Goal: Navigation & Orientation: Find specific page/section

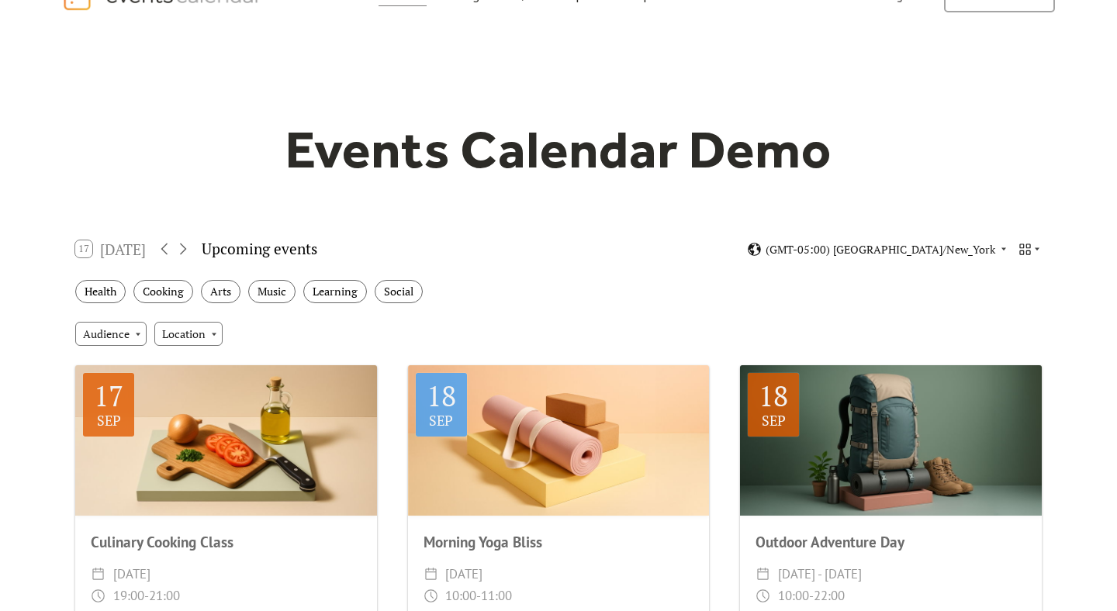
scroll to position [42, 0]
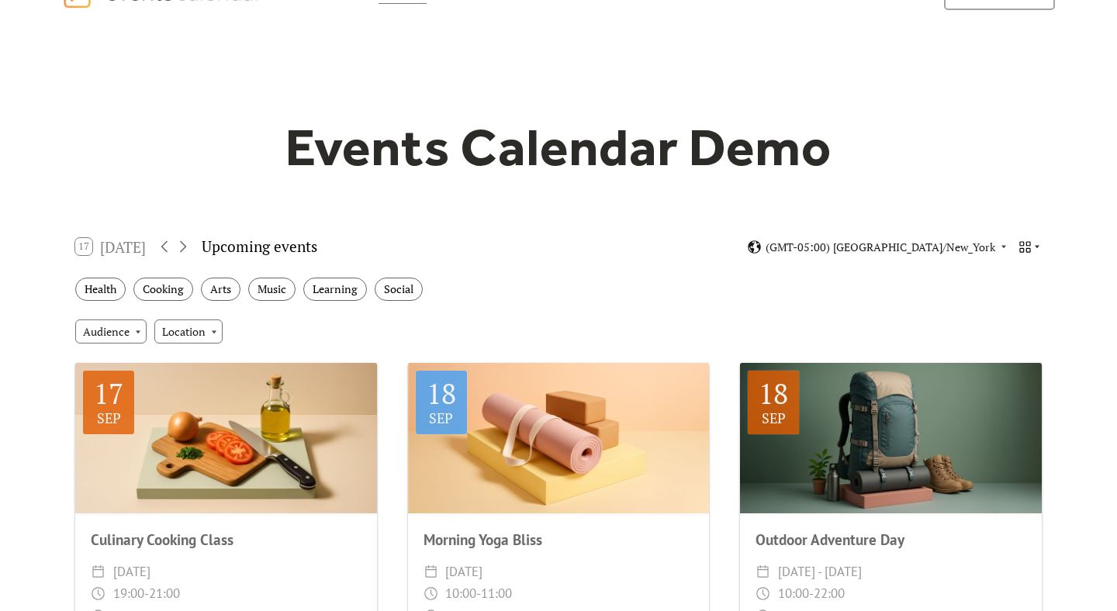
click at [1033, 247] on icon at bounding box center [1037, 246] width 9 height 9
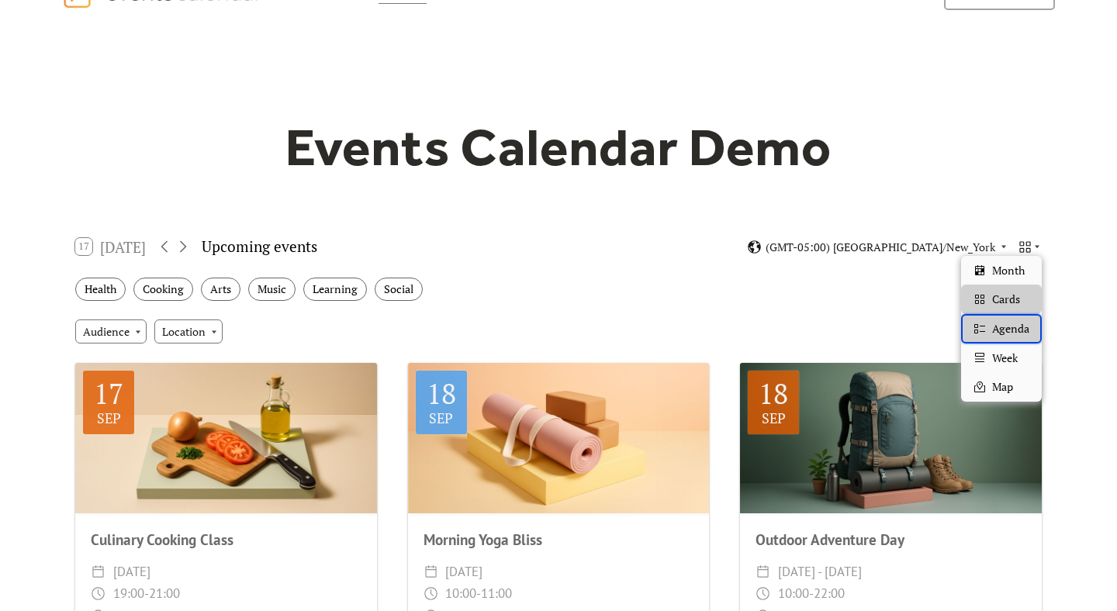
click at [988, 334] on div "Agenda" at bounding box center [1001, 328] width 81 height 29
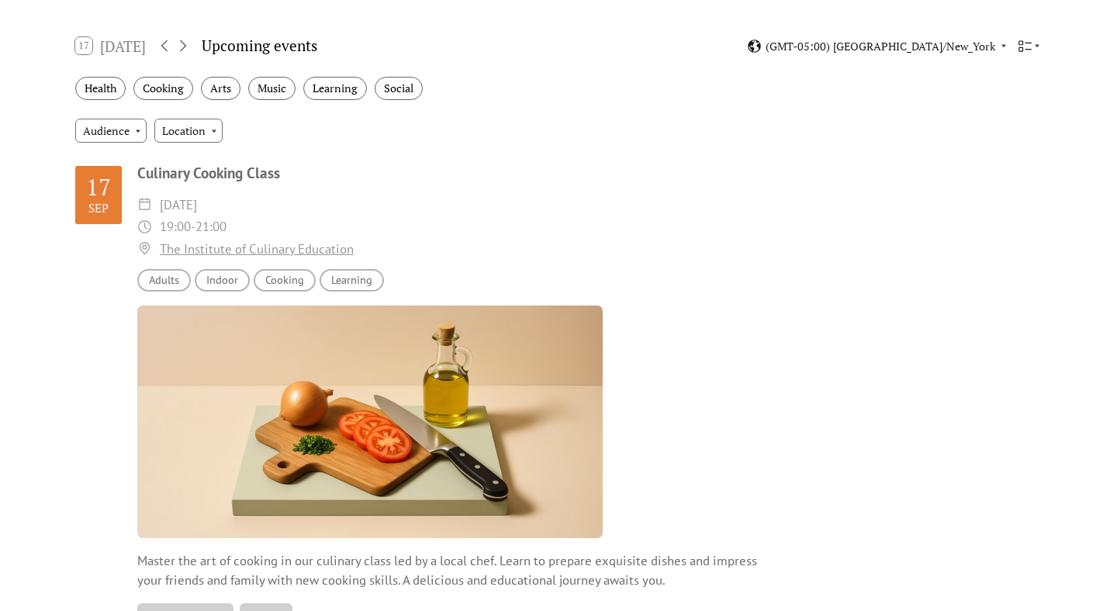
scroll to position [0, 0]
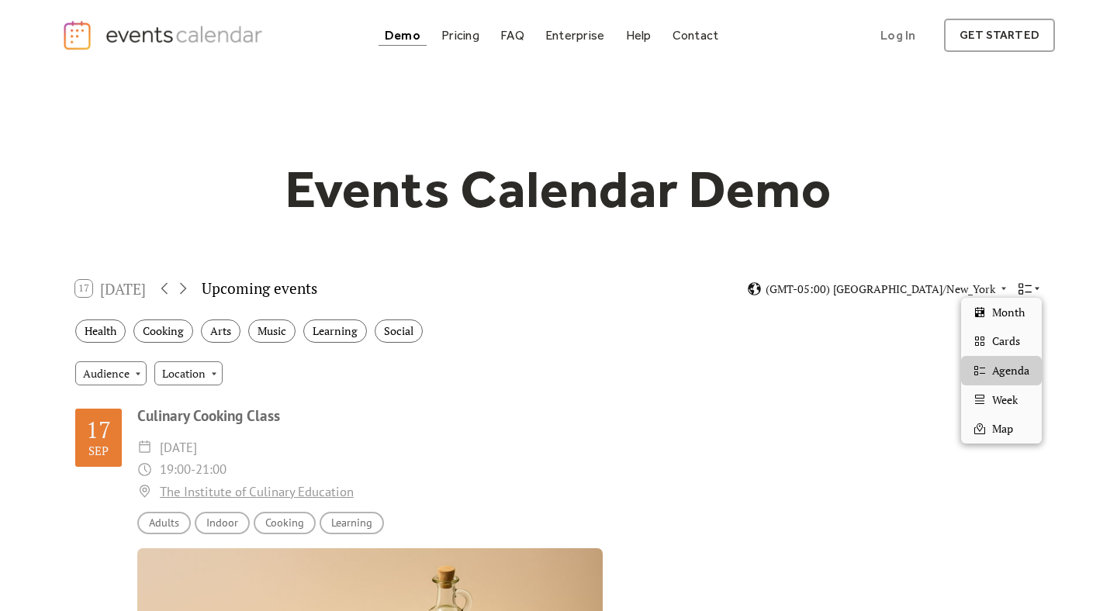
click at [1027, 286] on icon at bounding box center [1025, 289] width 15 height 15
click at [972, 403] on div "Week" at bounding box center [1001, 400] width 81 height 29
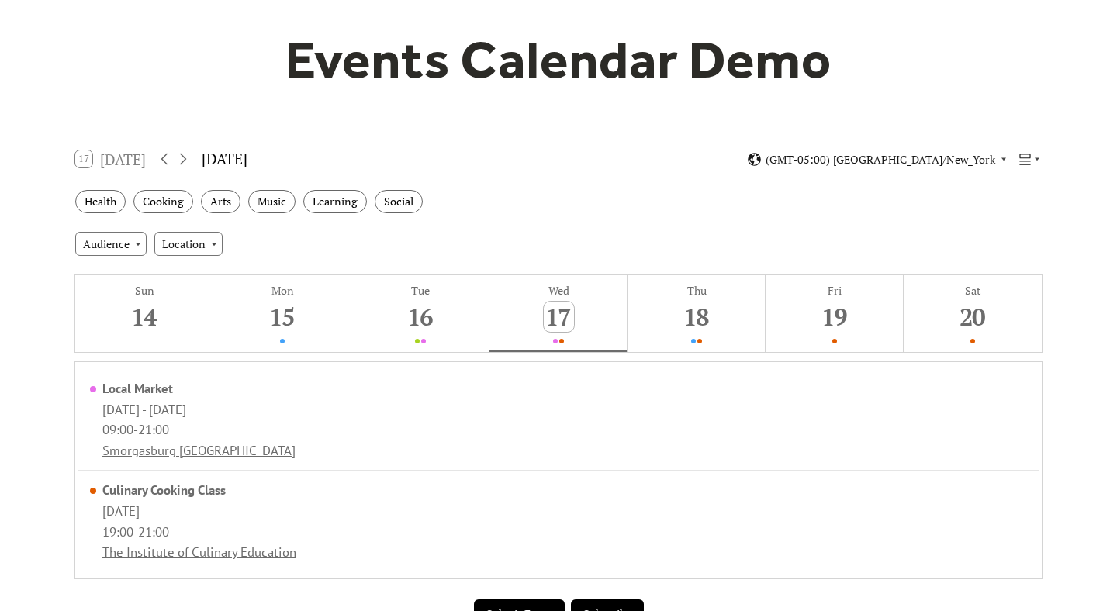
scroll to position [130, 0]
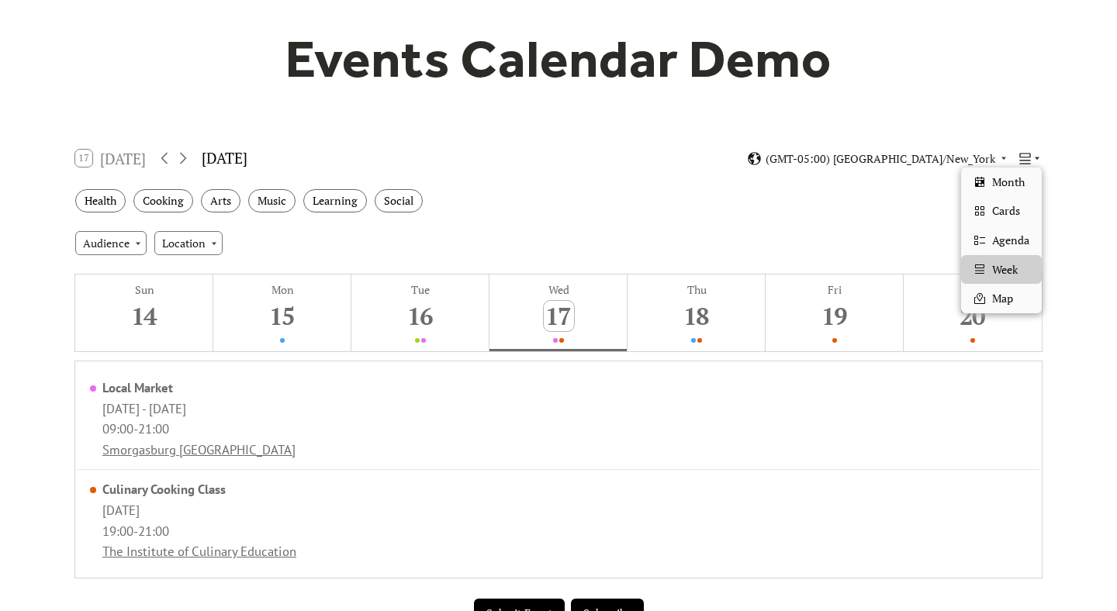
click at [1023, 158] on icon at bounding box center [1025, 158] width 15 height 15
click at [998, 182] on span "Month" at bounding box center [1008, 182] width 33 height 17
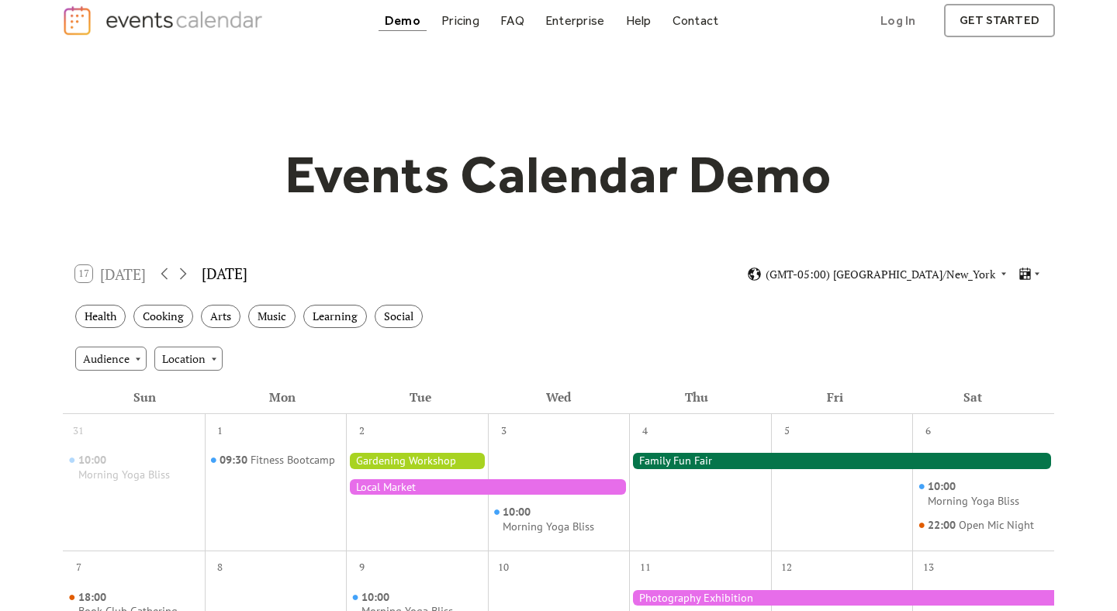
scroll to position [19, 0]
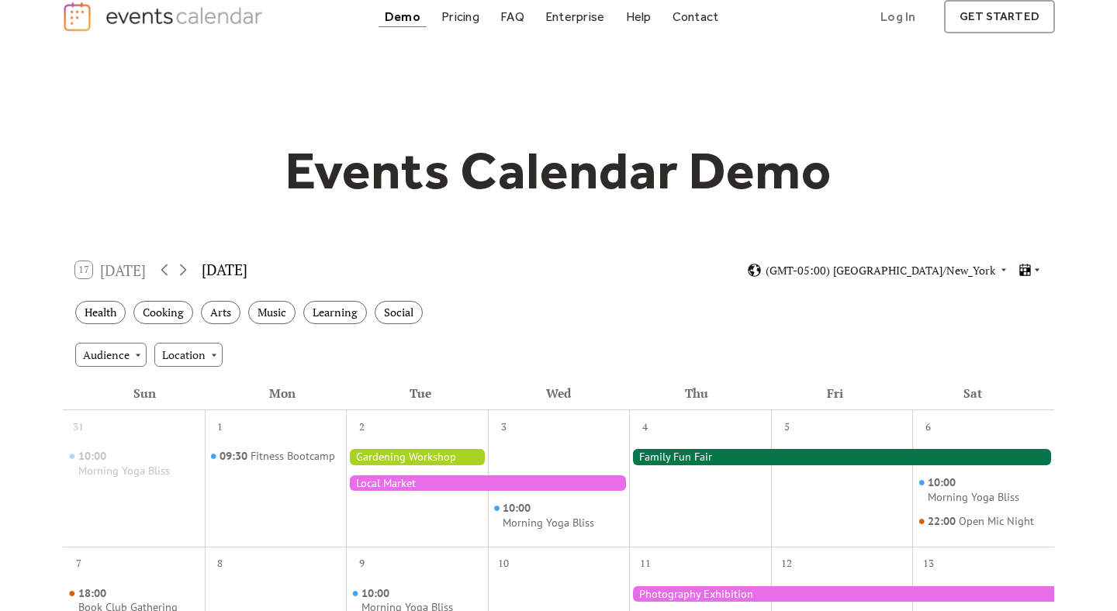
click at [1029, 264] on icon at bounding box center [1025, 270] width 15 height 15
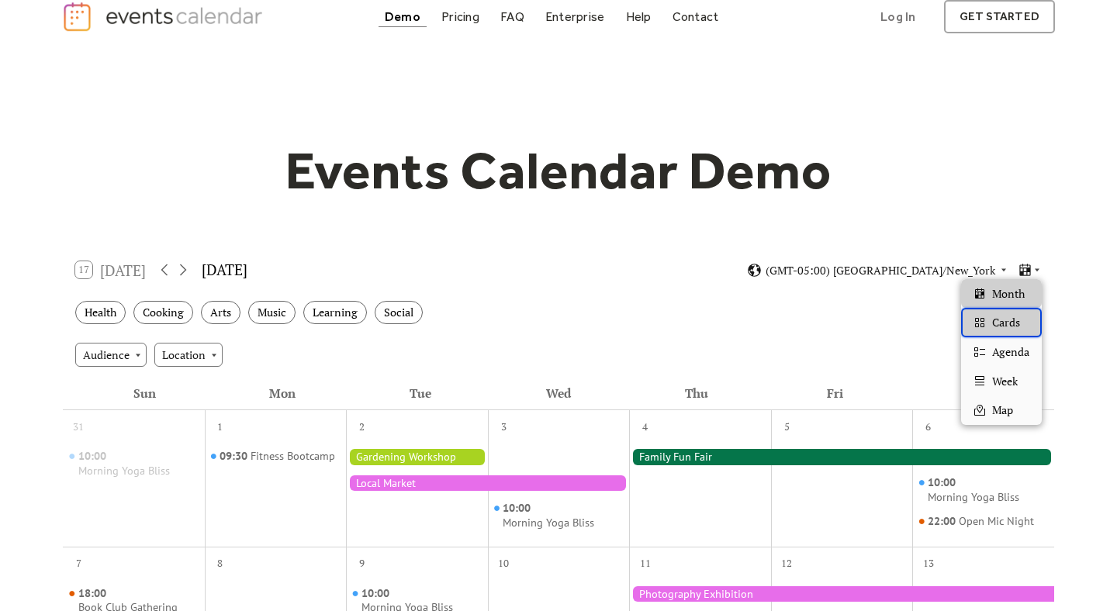
click at [999, 330] on span "Cards" at bounding box center [1006, 322] width 28 height 17
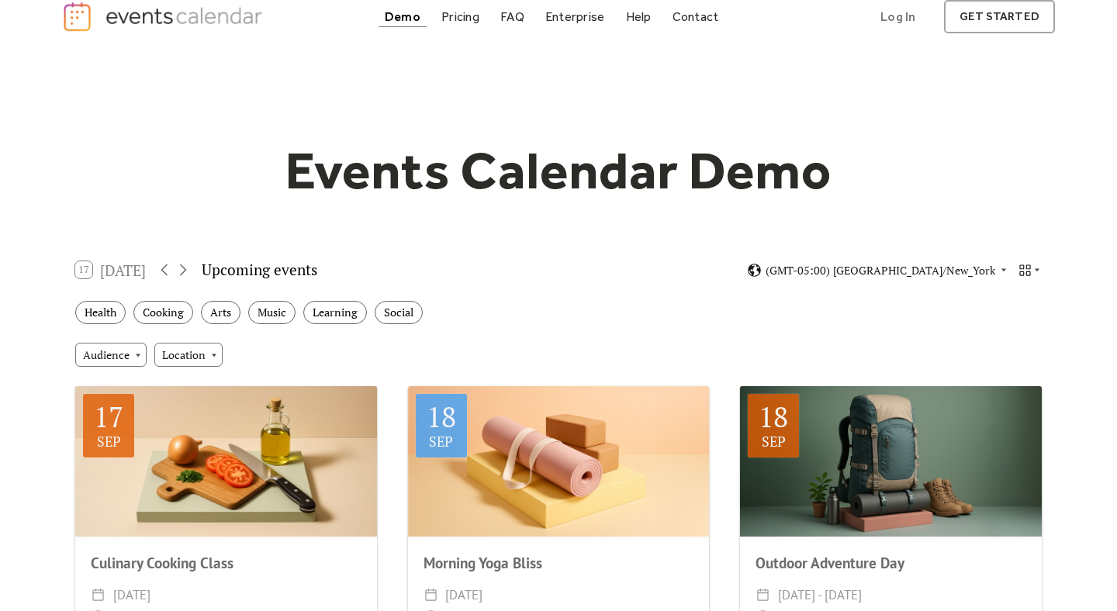
click at [1016, 272] on div "(GMT-05:00) [GEOGRAPHIC_DATA]/New_York" at bounding box center [894, 270] width 295 height 15
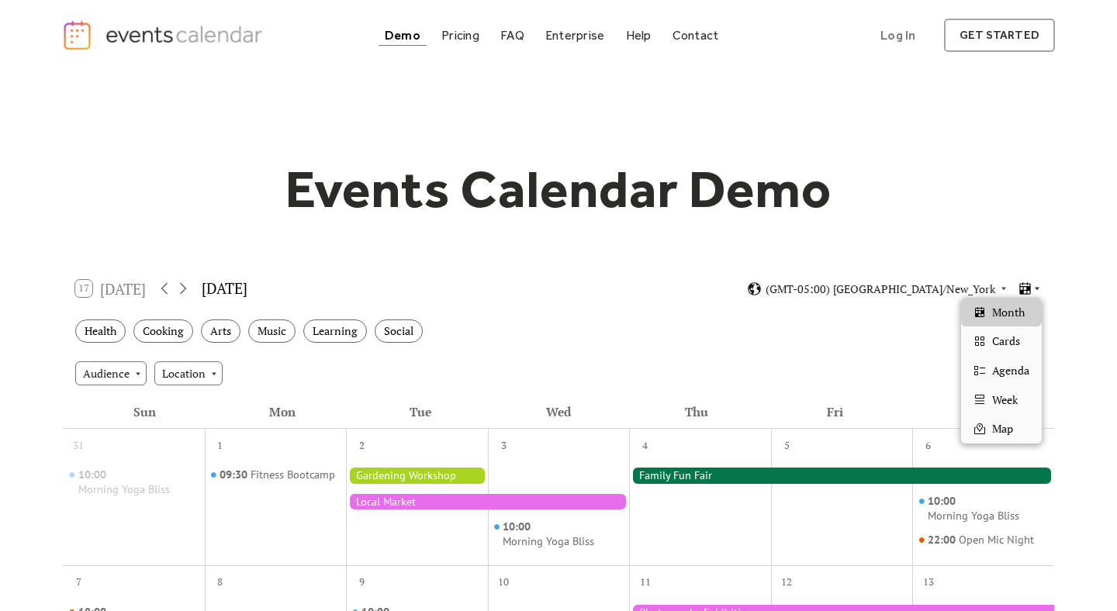
click at [1037, 288] on icon at bounding box center [1037, 289] width 5 height 3
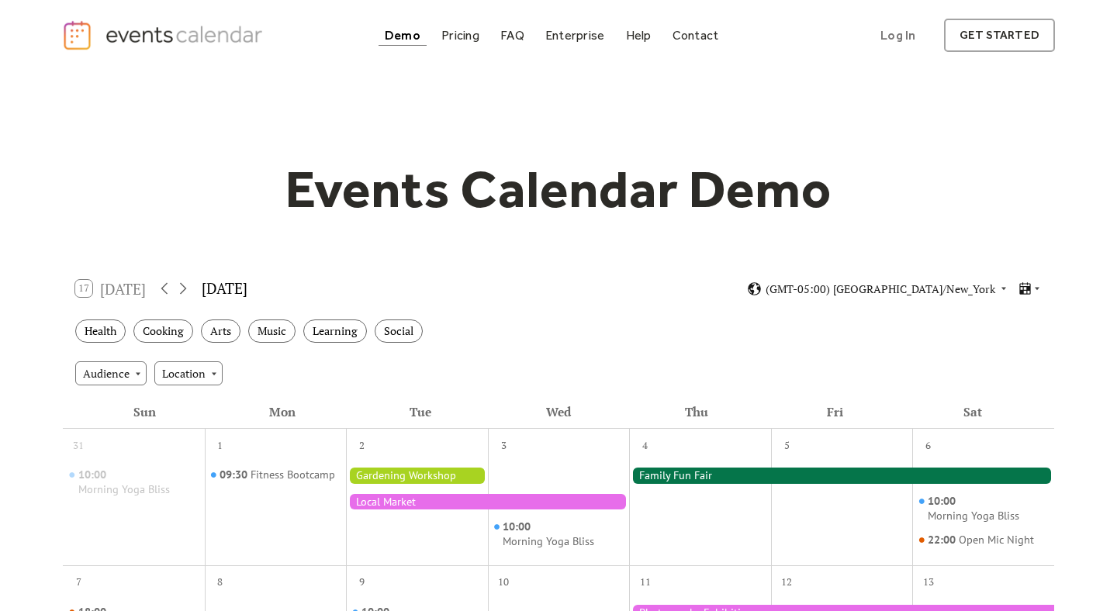
click at [730, 270] on div "17 Today September 2025 (GMT-05:00) America/New_York" at bounding box center [558, 288] width 991 height 41
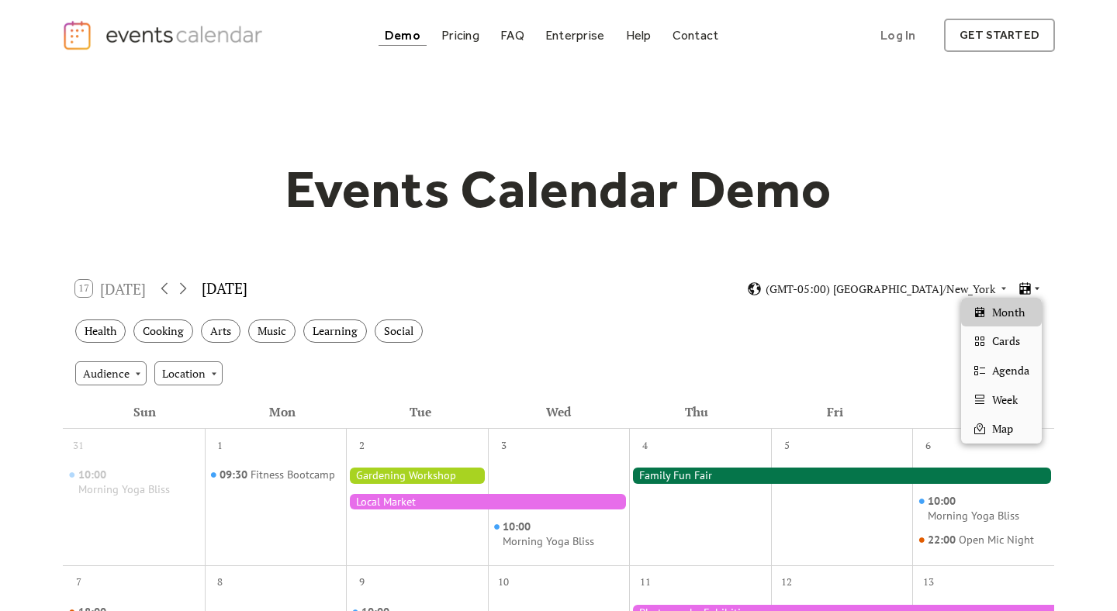
click at [1031, 289] on icon at bounding box center [1025, 289] width 15 height 15
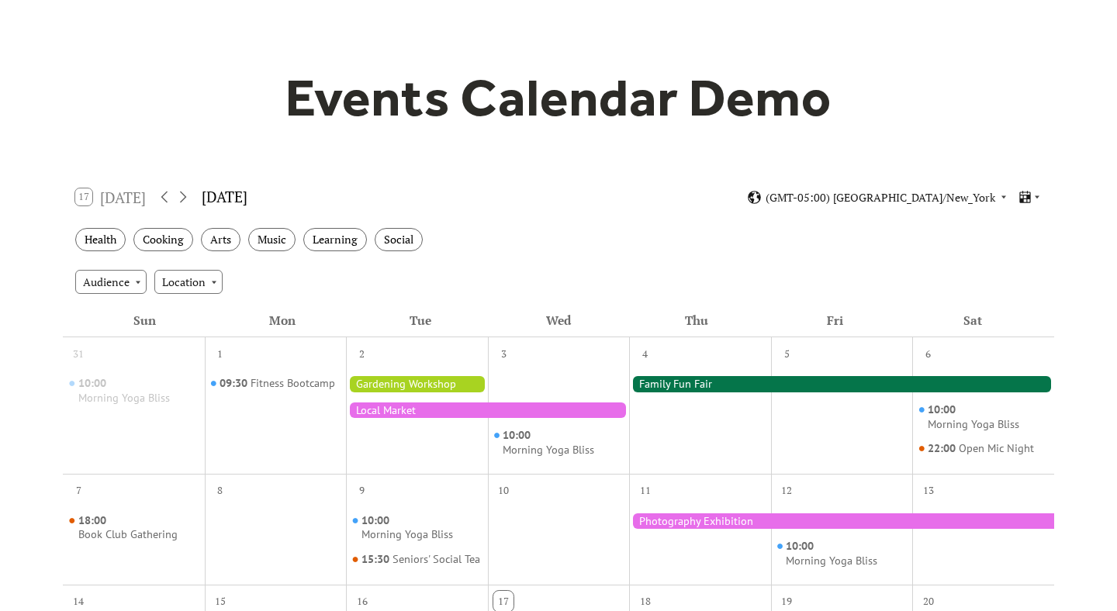
scroll to position [98, 0]
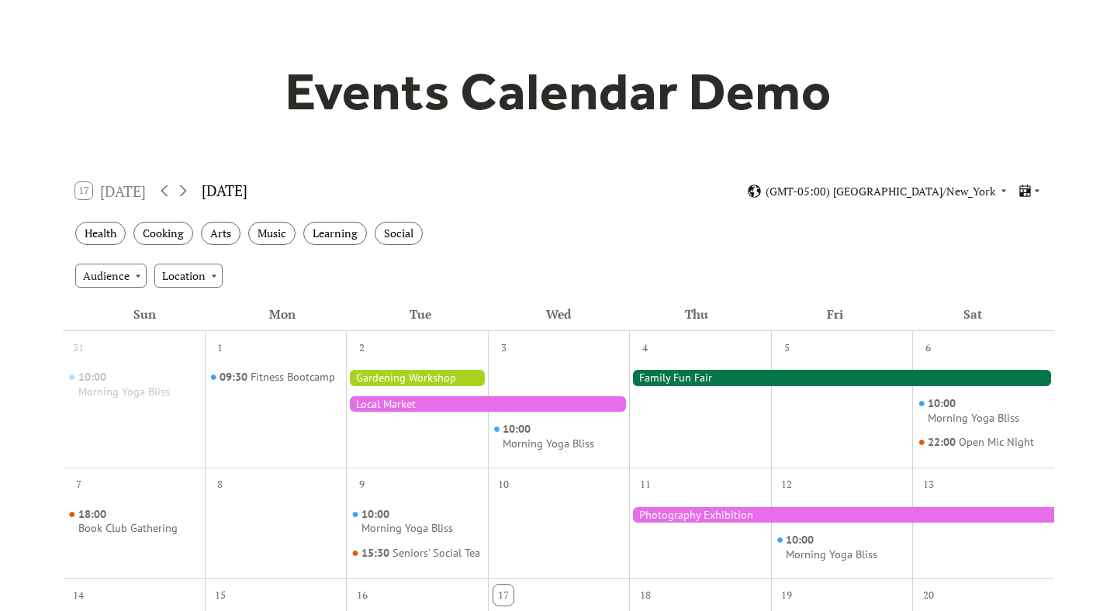
click at [716, 380] on div at bounding box center [841, 378] width 425 height 16
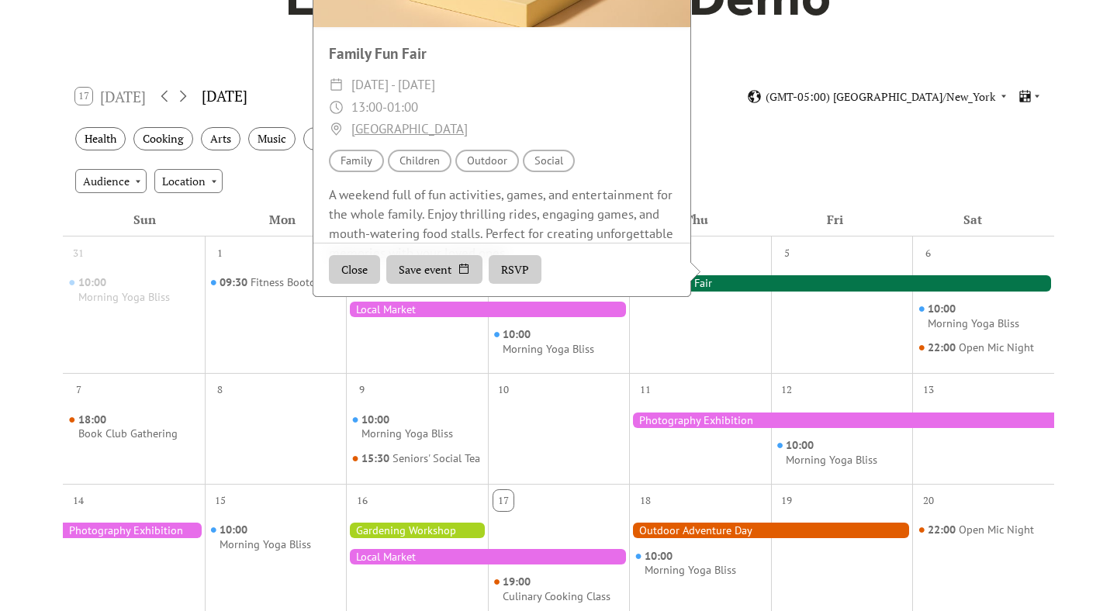
scroll to position [68, 0]
click at [770, 154] on div "Health Cooking Arts Music Learning Social" at bounding box center [558, 139] width 991 height 43
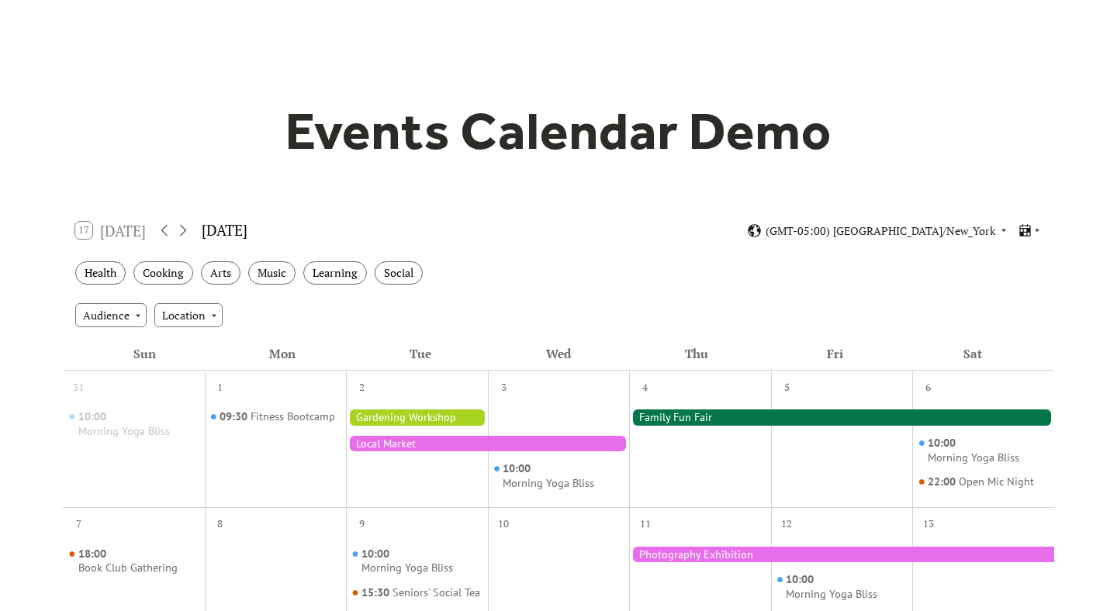
scroll to position [41, 0]
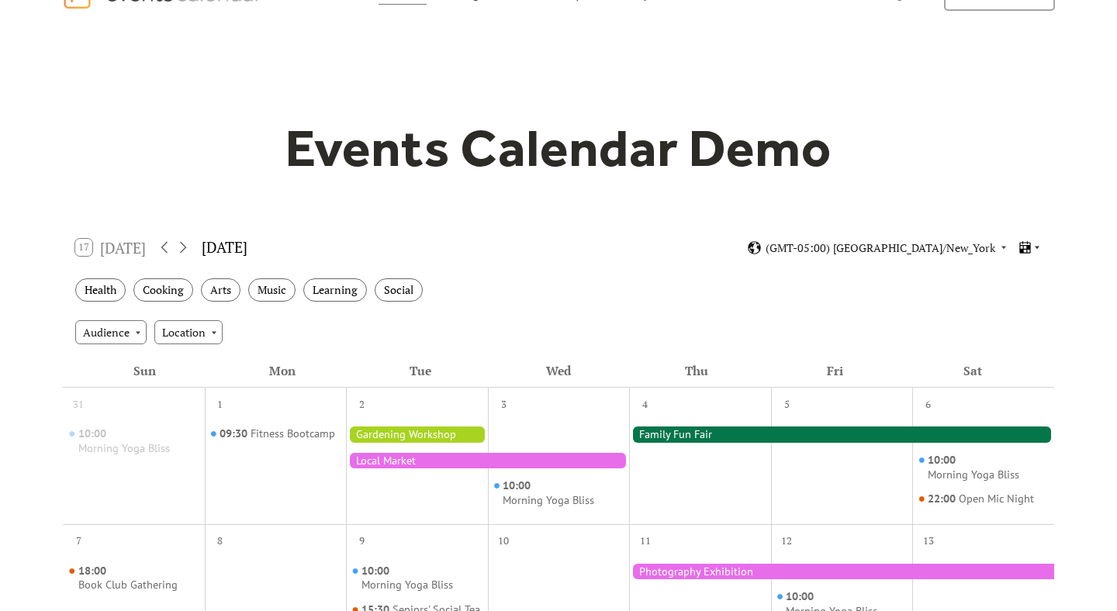
click at [1023, 244] on icon at bounding box center [1025, 247] width 15 height 15
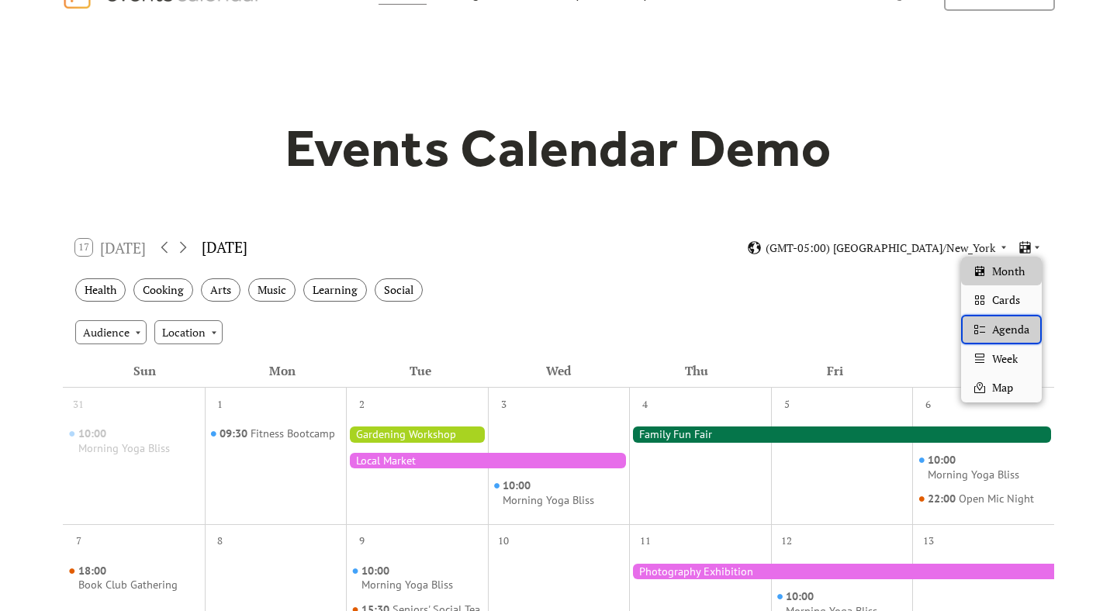
click at [989, 330] on div "Agenda" at bounding box center [1001, 329] width 81 height 29
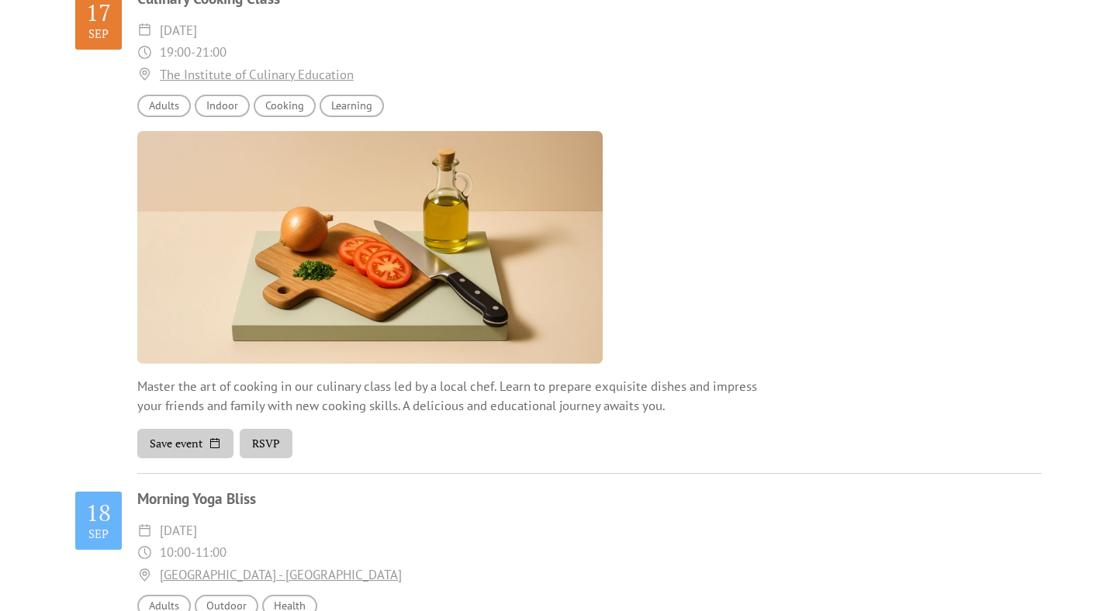
scroll to position [175, 0]
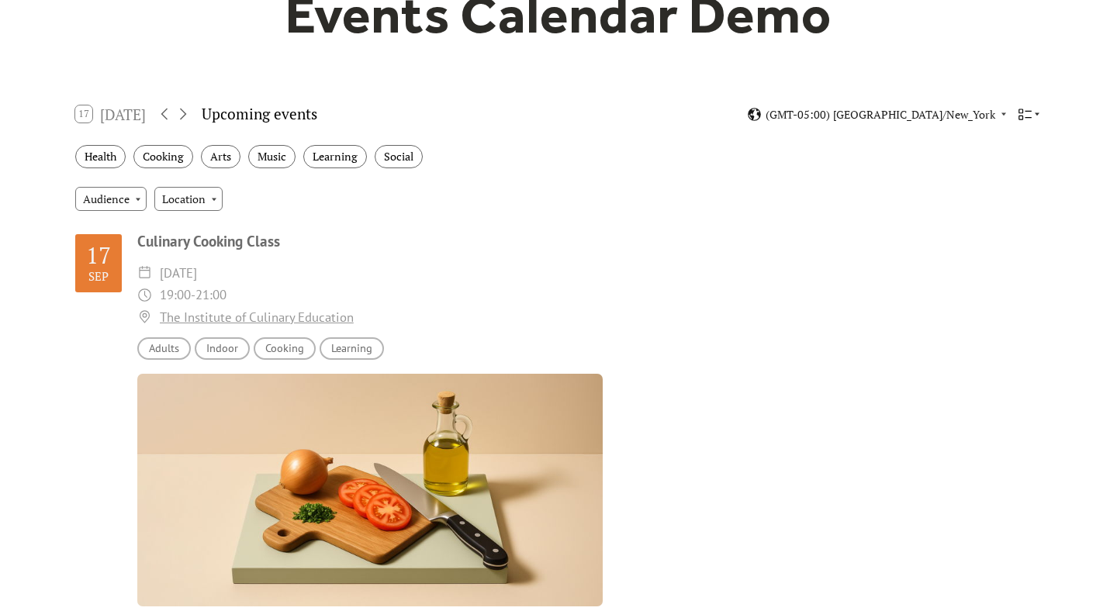
click at [1030, 112] on icon at bounding box center [1025, 114] width 15 height 15
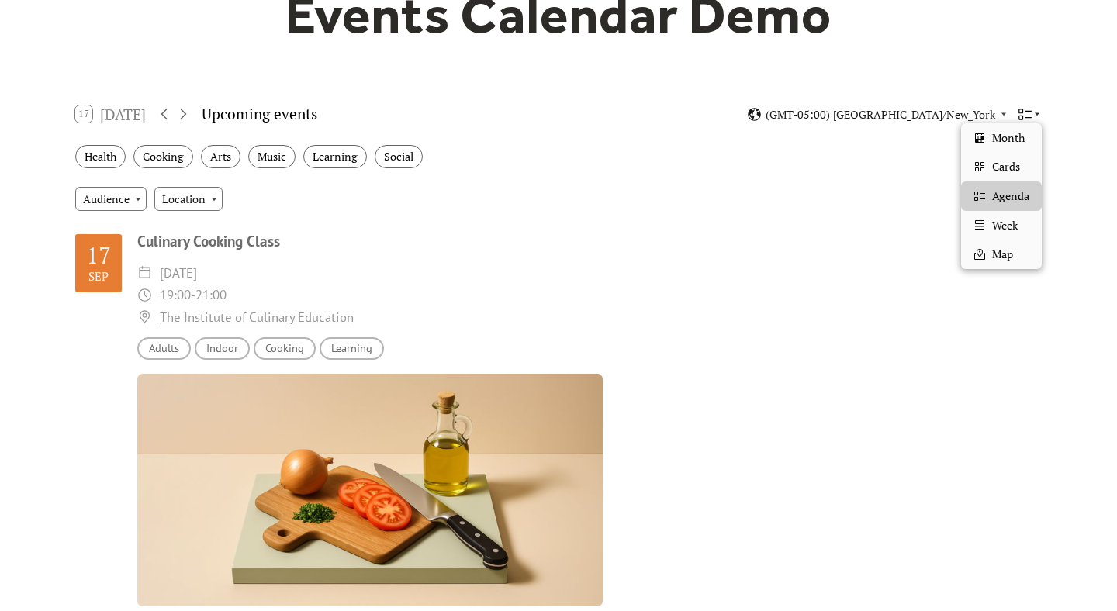
click at [1030, 112] on icon at bounding box center [1025, 114] width 15 height 15
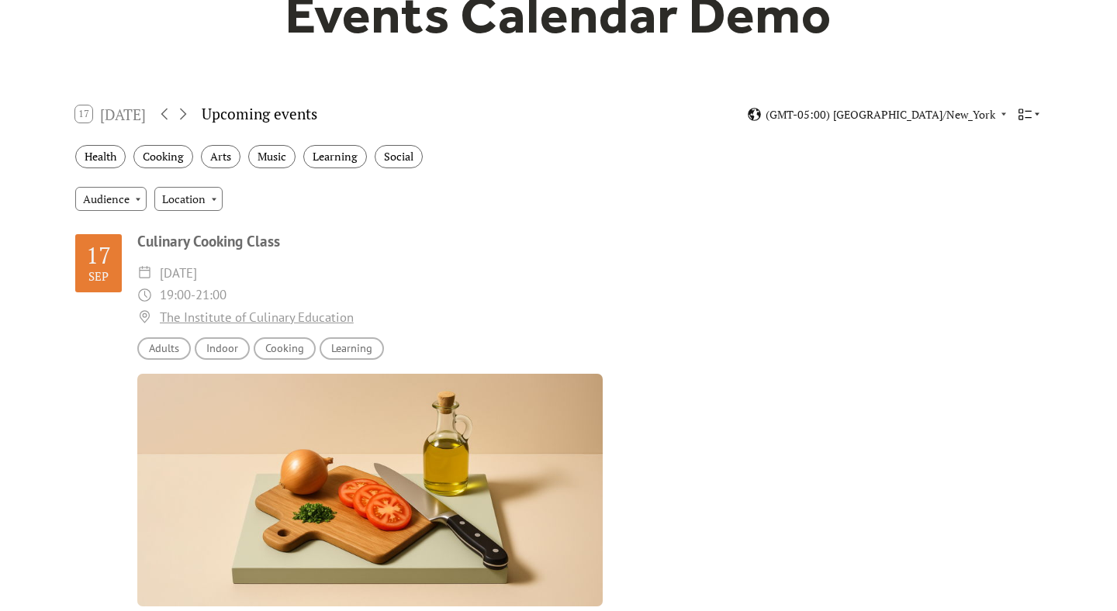
click at [1030, 112] on icon at bounding box center [1025, 114] width 15 height 15
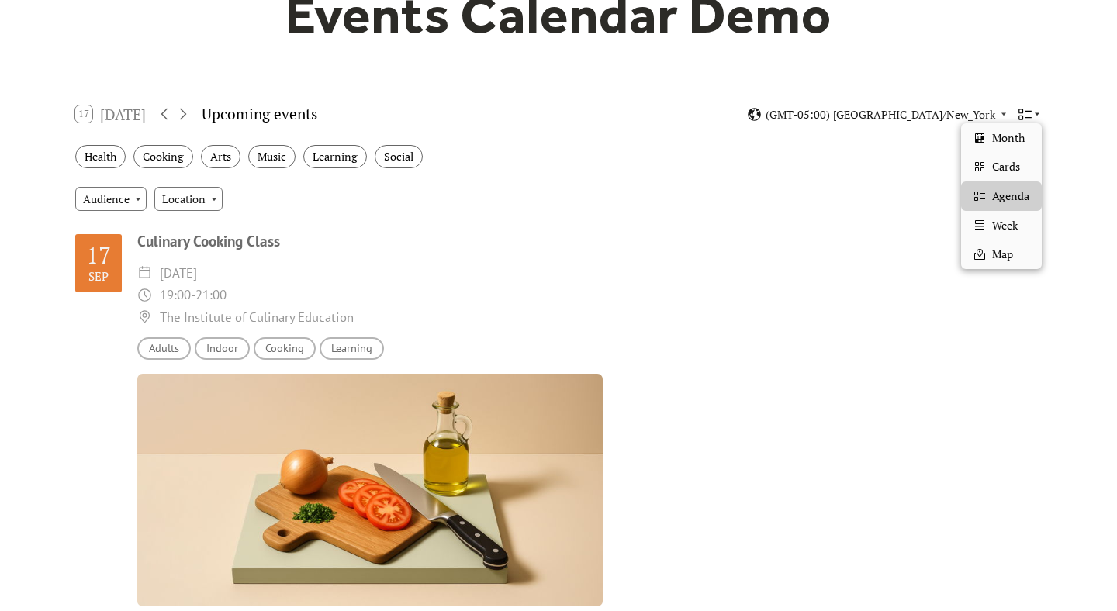
click at [1030, 112] on icon at bounding box center [1025, 114] width 15 height 15
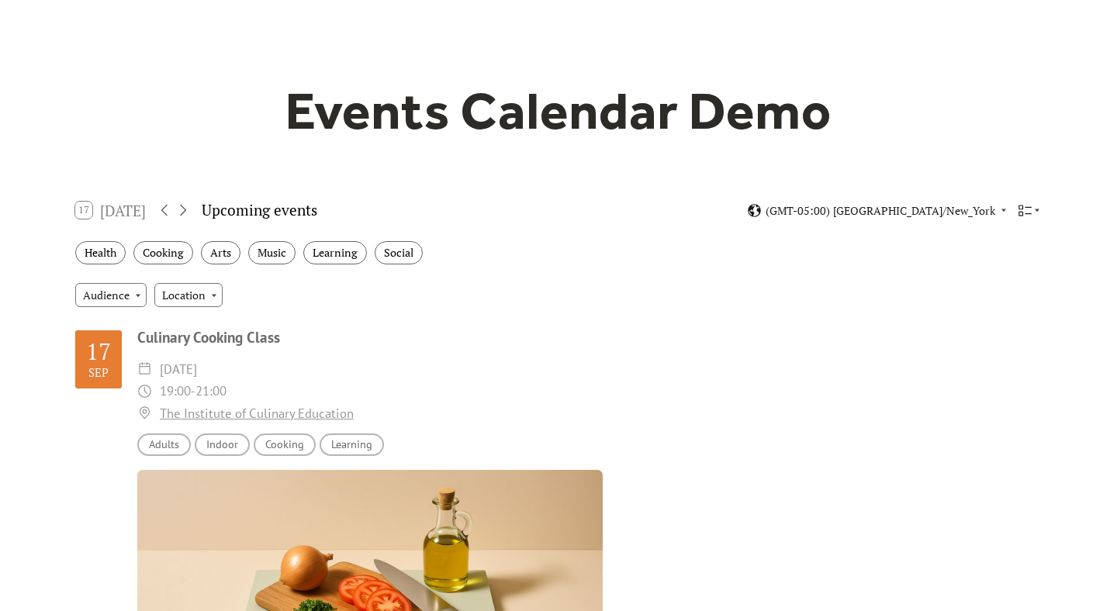
scroll to position [7, 0]
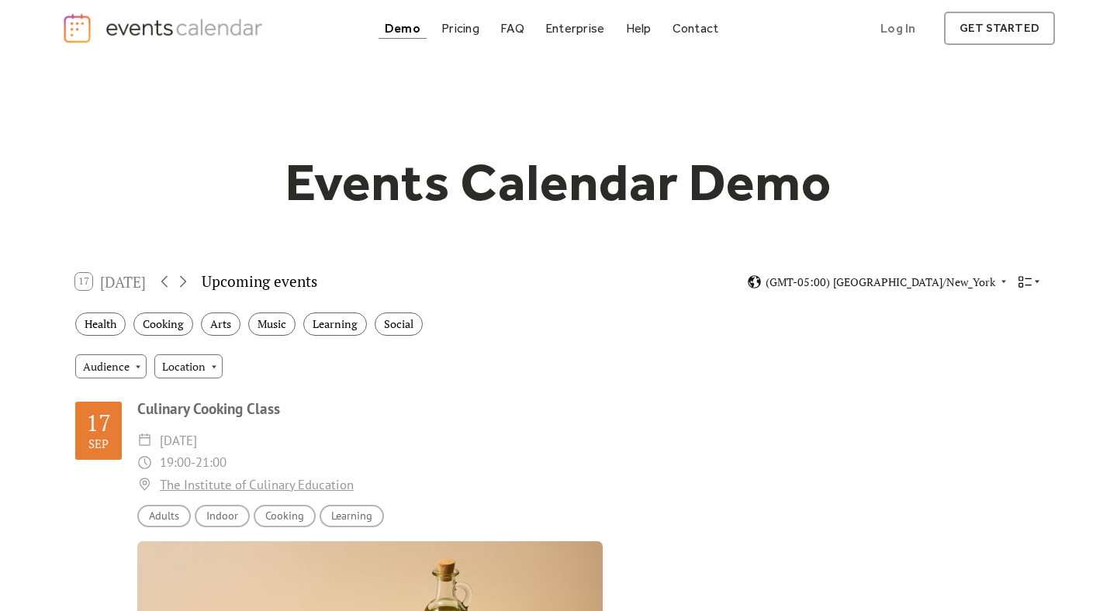
click at [1021, 276] on icon at bounding box center [1025, 281] width 13 height 11
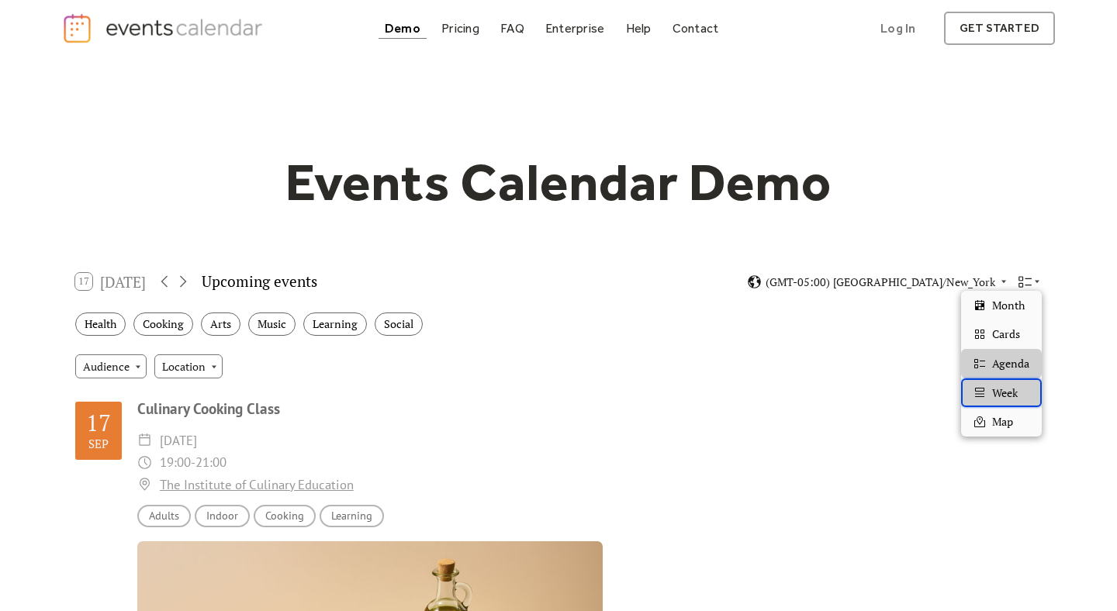
click at [987, 386] on div "Week" at bounding box center [1001, 393] width 81 height 29
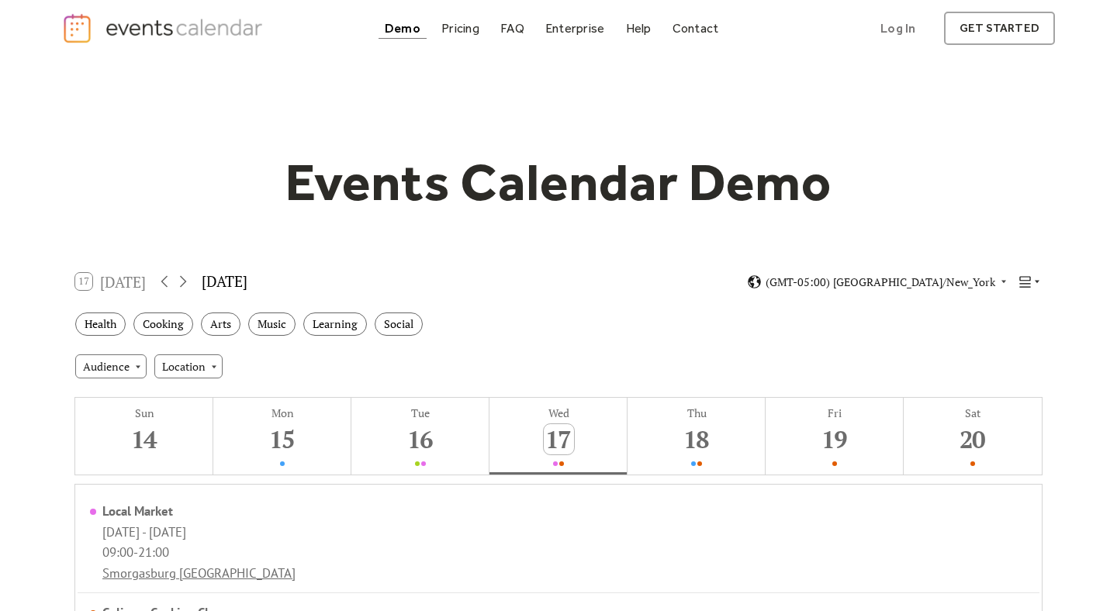
click at [1026, 275] on icon at bounding box center [1025, 282] width 15 height 15
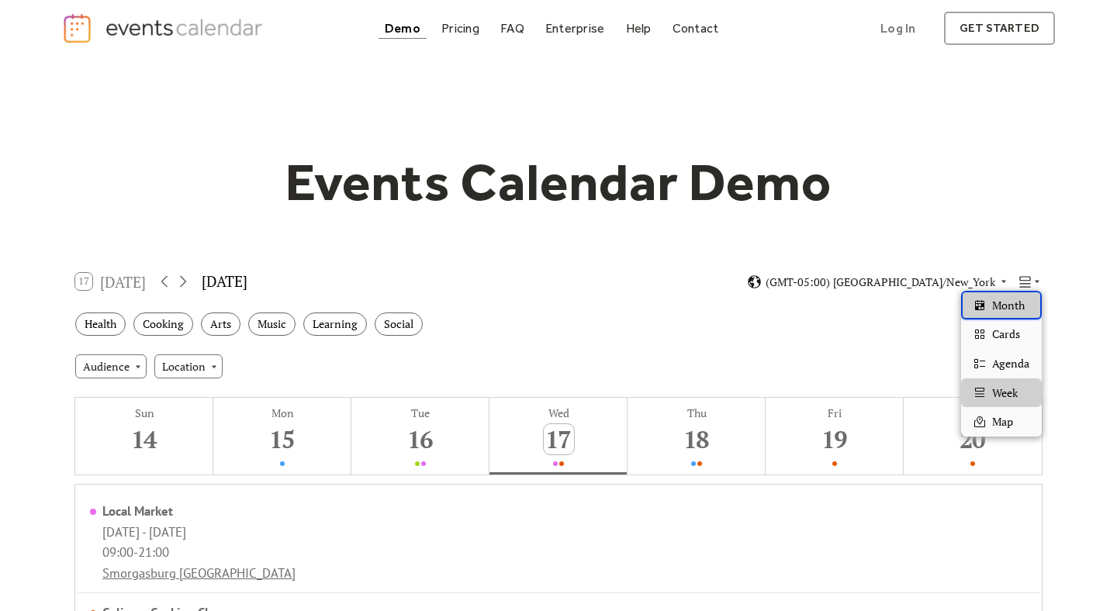
click at [988, 303] on div "Month" at bounding box center [1001, 305] width 81 height 29
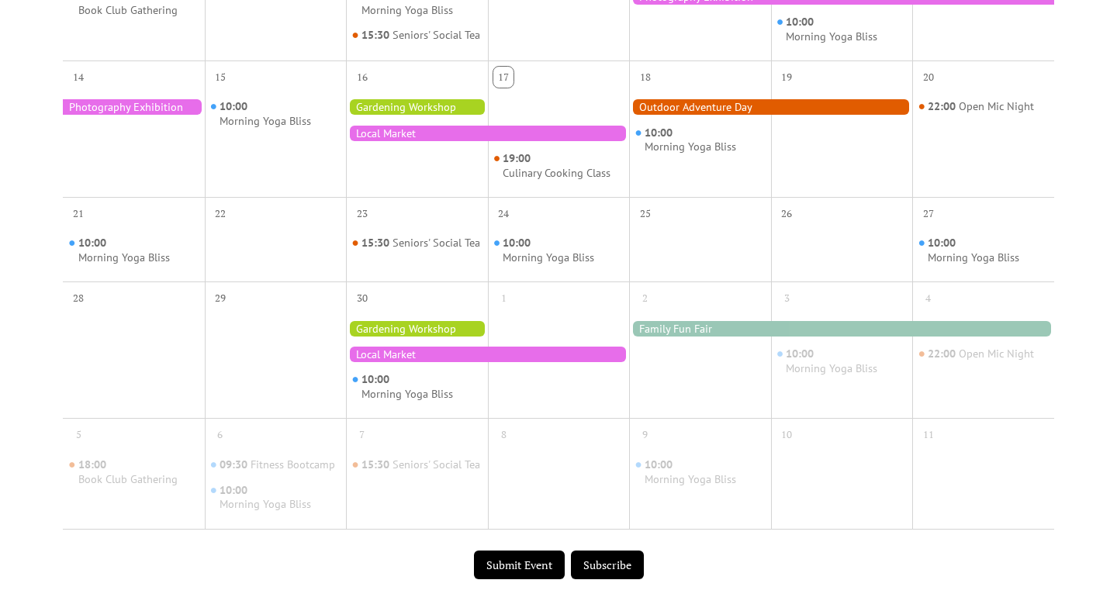
scroll to position [643, 0]
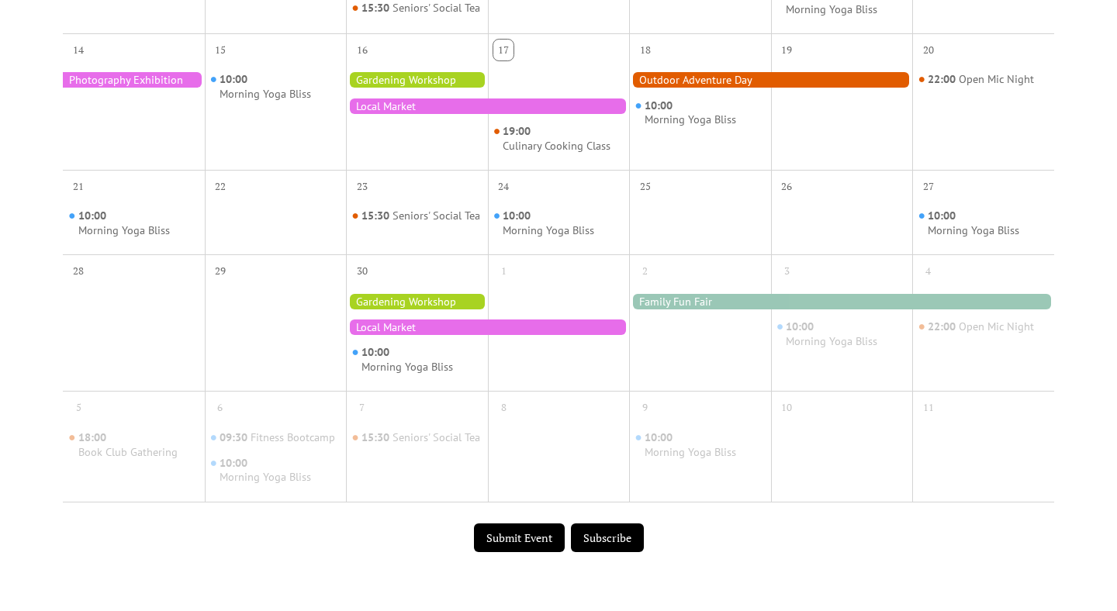
click at [845, 87] on div at bounding box center [770, 80] width 283 height 16
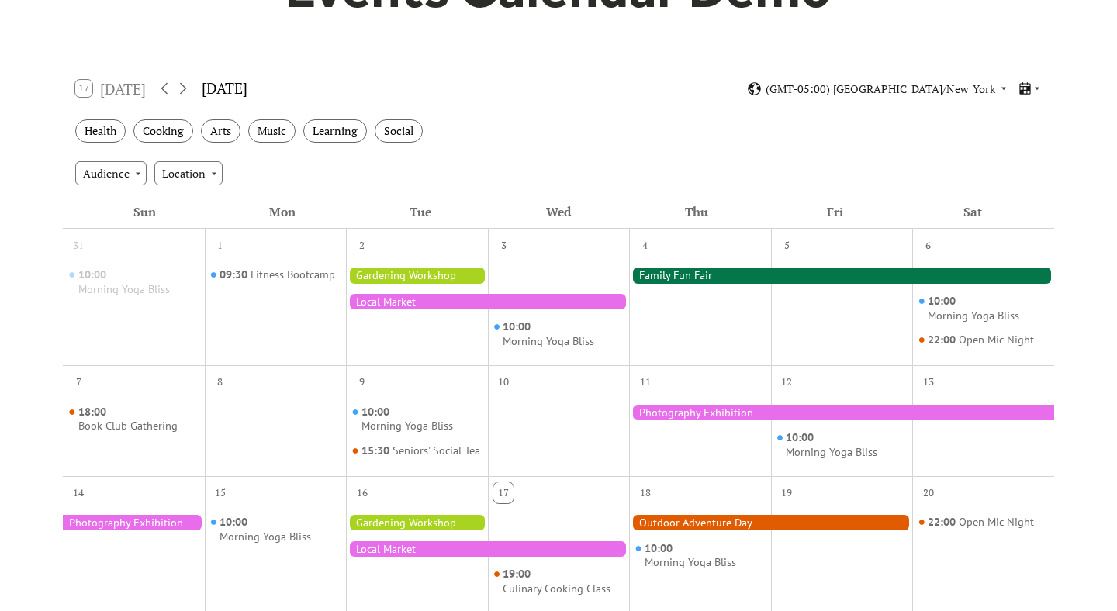
scroll to position [0, 0]
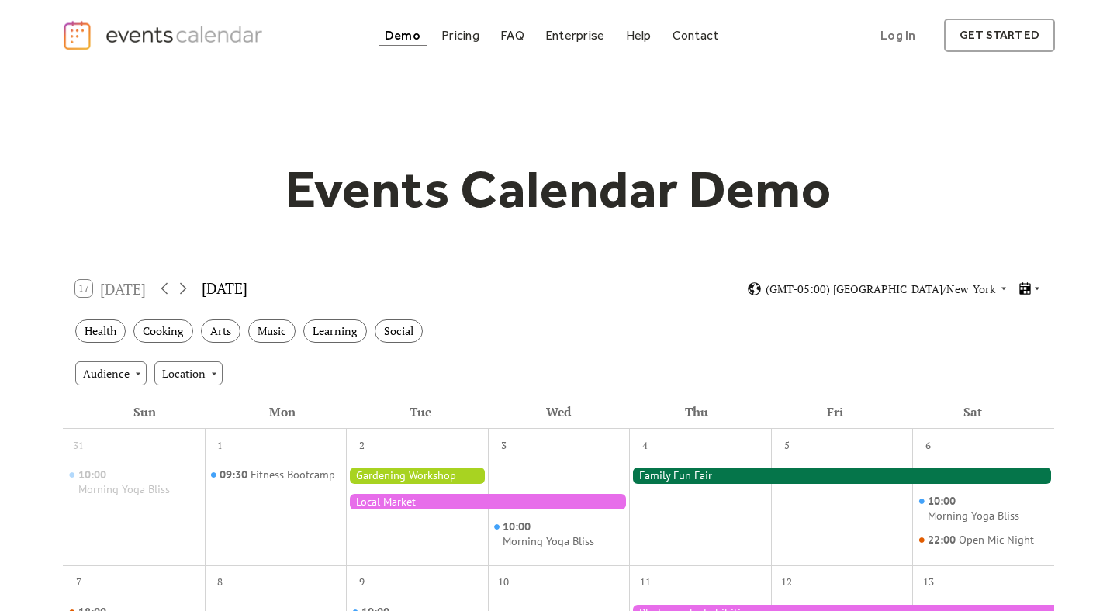
click at [1021, 286] on icon at bounding box center [1024, 288] width 11 height 12
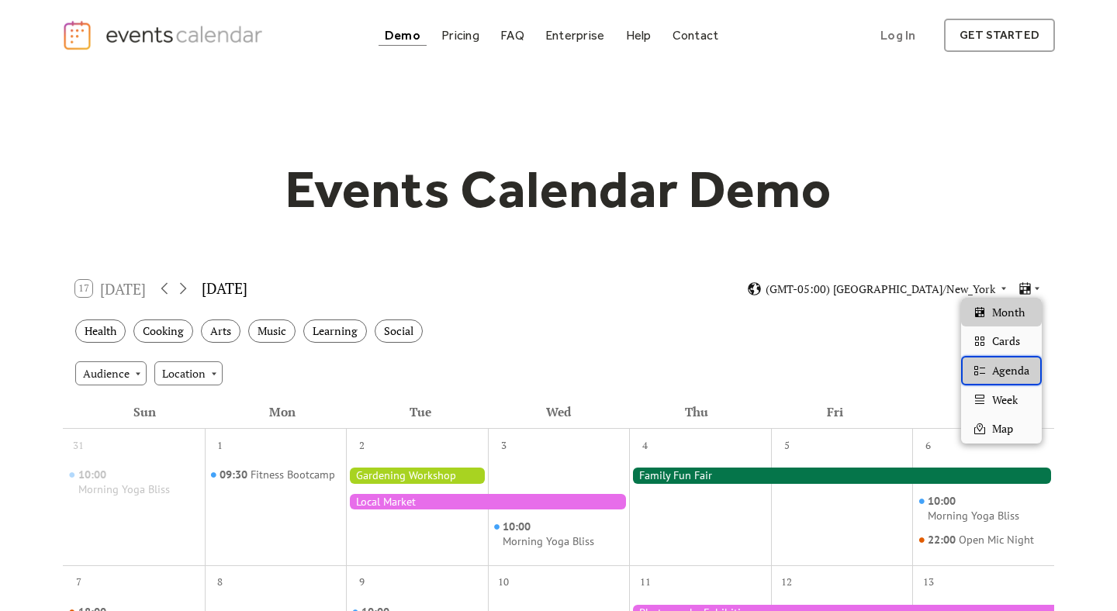
click at [990, 373] on div "Agenda" at bounding box center [1001, 370] width 81 height 29
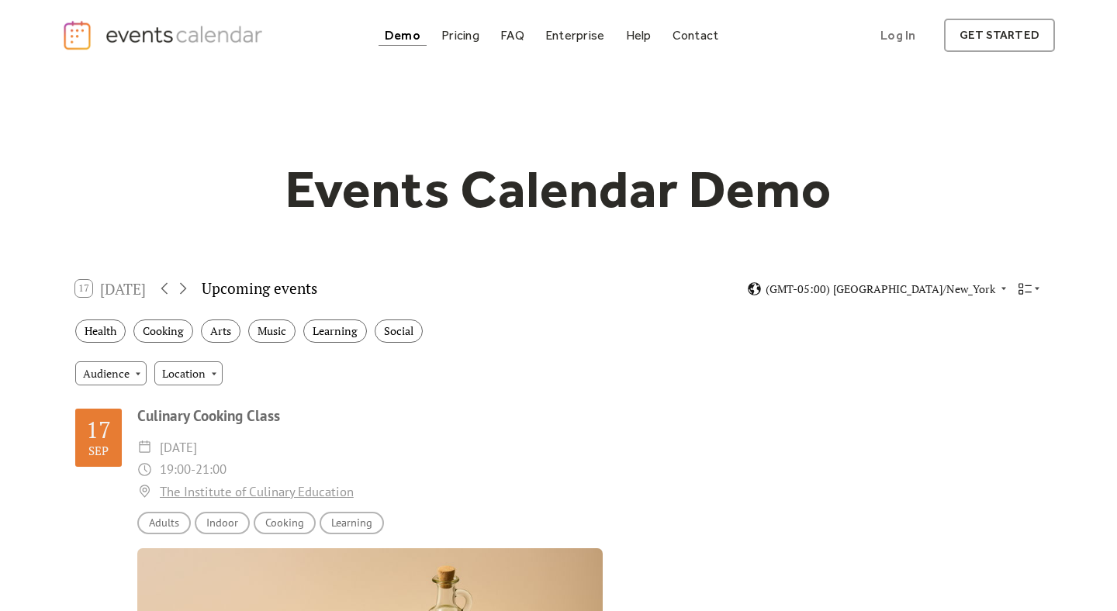
click at [853, 192] on h1 "Events Calendar Demo" at bounding box center [559, 189] width 596 height 64
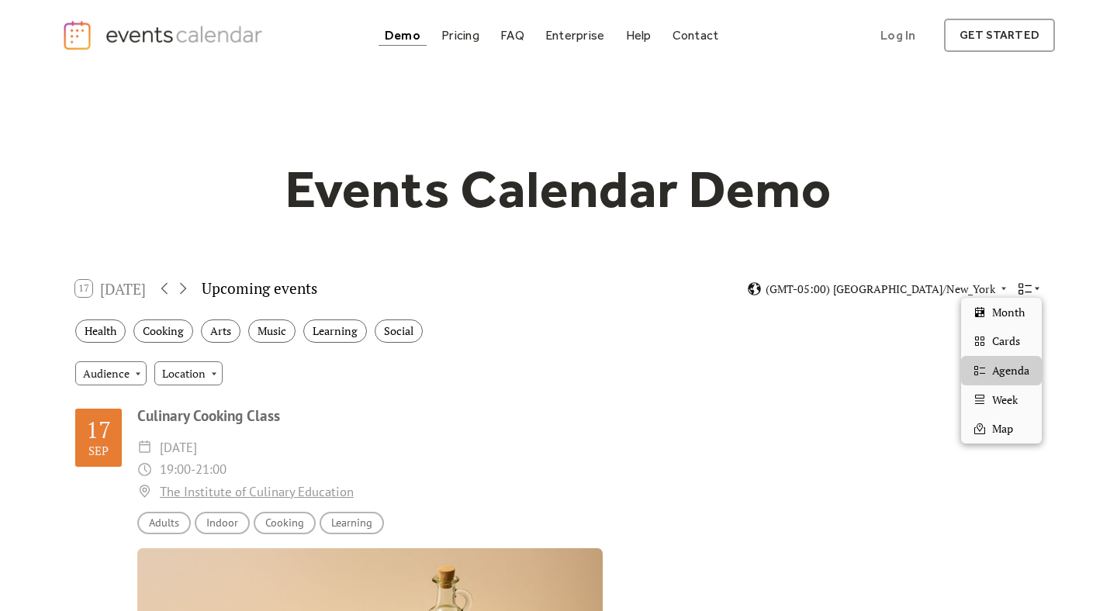
click at [1028, 285] on icon at bounding box center [1025, 288] width 13 height 11
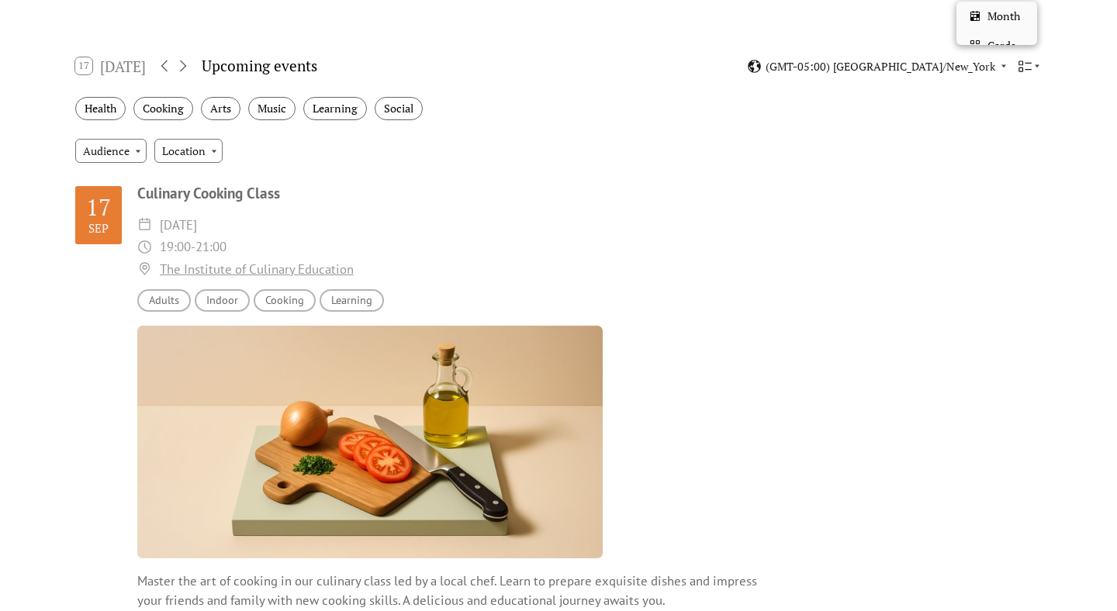
scroll to position [196, 0]
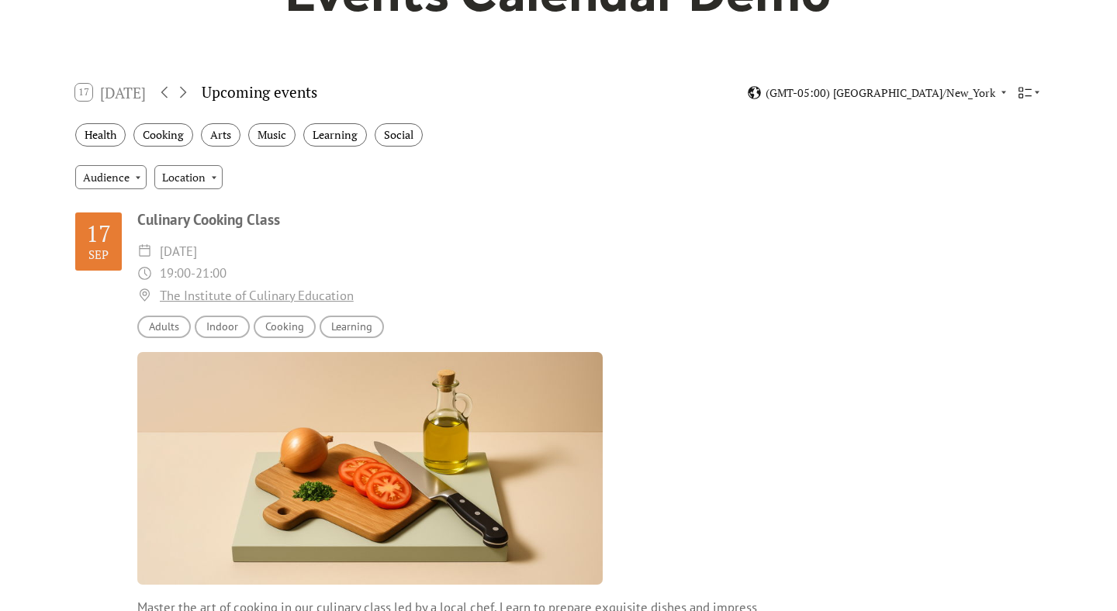
click at [663, 155] on div "Health Cooking Arts Music Learning Social" at bounding box center [558, 135] width 991 height 43
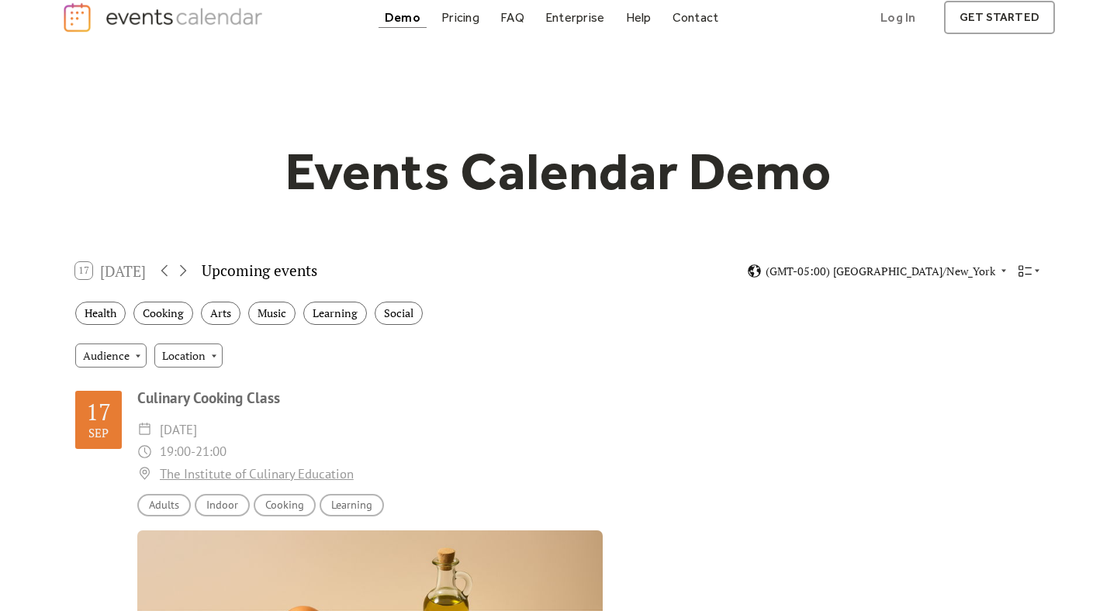
scroll to position [0, 0]
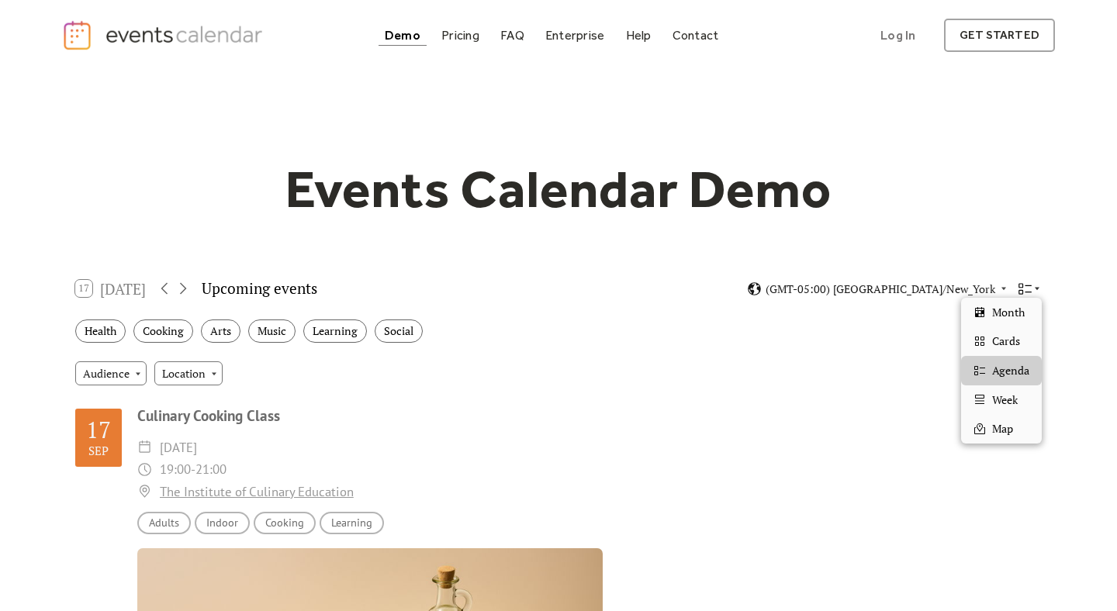
click at [1029, 282] on icon at bounding box center [1025, 289] width 15 height 15
click at [1019, 303] on div "Month" at bounding box center [1001, 312] width 81 height 29
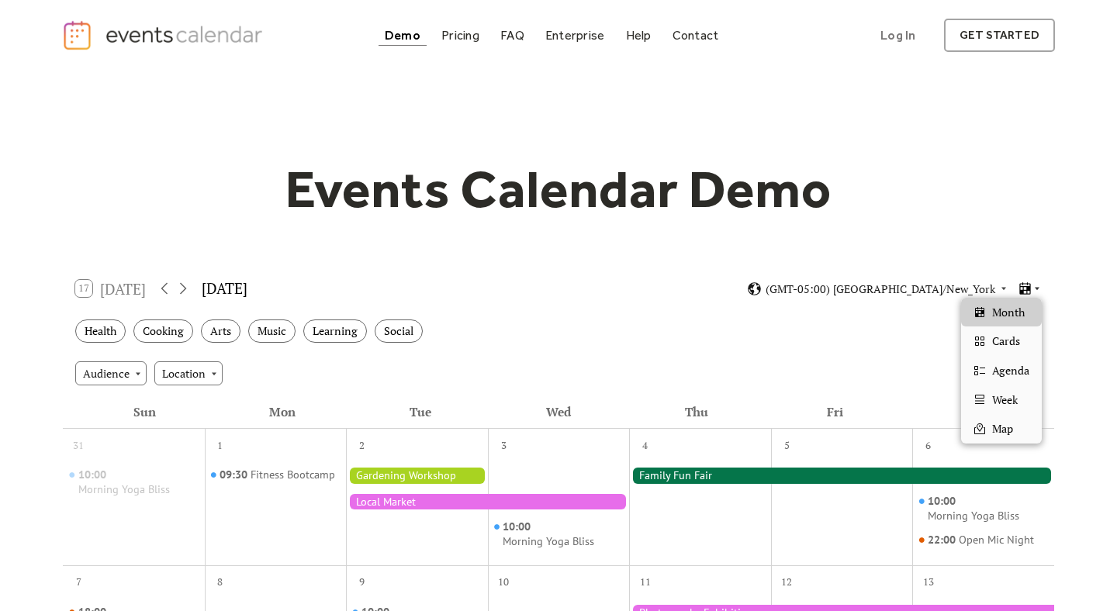
click at [1032, 288] on icon at bounding box center [1025, 289] width 15 height 15
click at [1045, 268] on div "17 Today September 2025 (GMT-05:00) America/New_York" at bounding box center [558, 288] width 991 height 41
click at [1034, 289] on icon at bounding box center [1037, 288] width 9 height 9
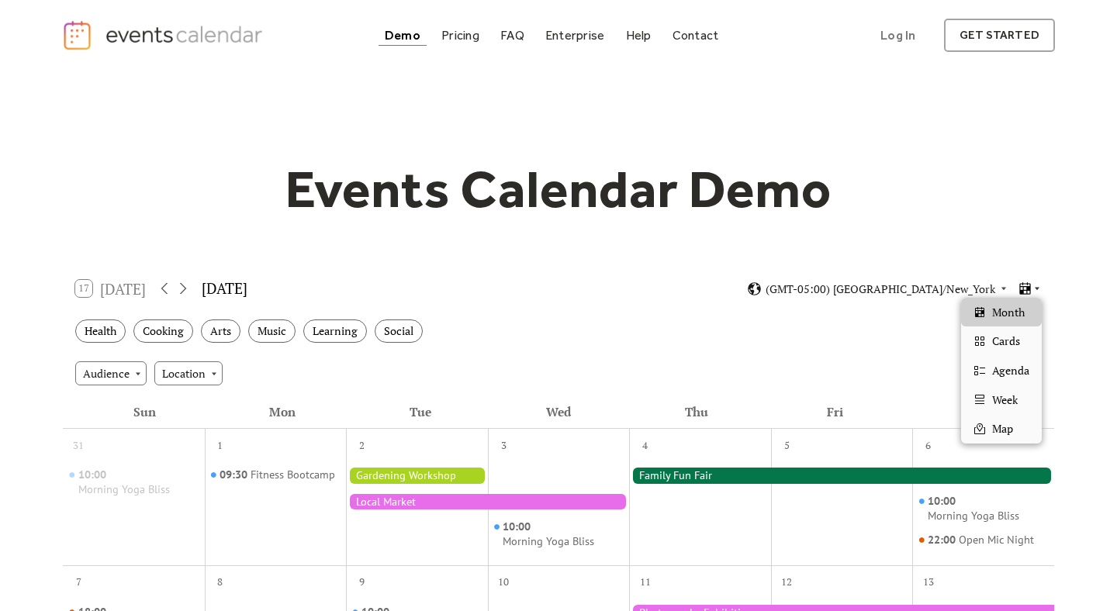
click at [1033, 288] on icon at bounding box center [1037, 288] width 9 height 9
click at [1009, 378] on span "Agenda" at bounding box center [1010, 370] width 37 height 17
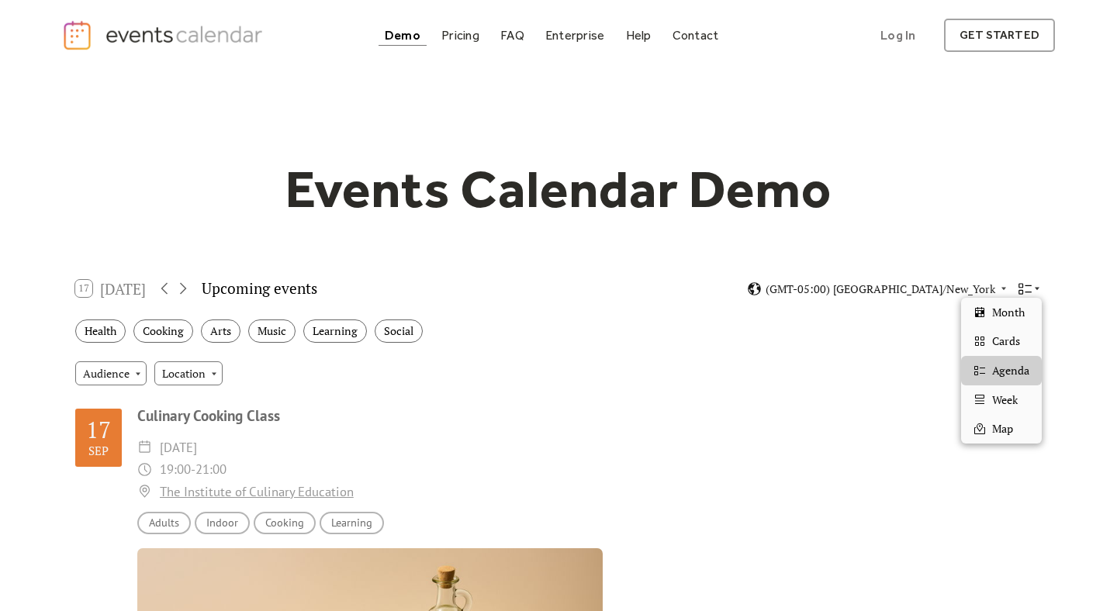
click at [1029, 287] on icon at bounding box center [1025, 289] width 15 height 15
click at [1022, 310] on span "Month" at bounding box center [1008, 312] width 33 height 17
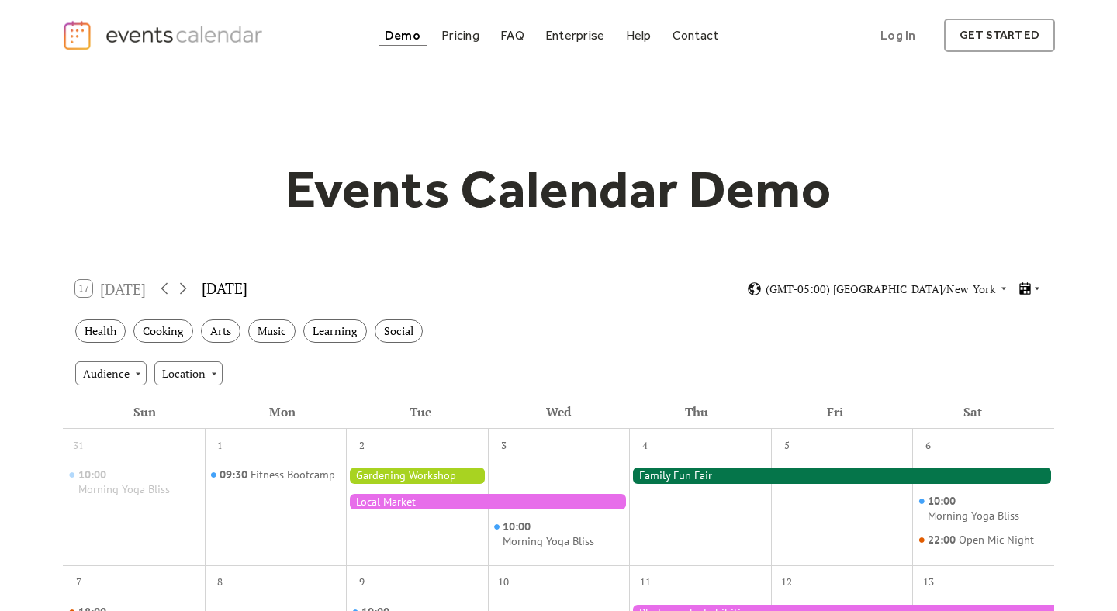
click at [1028, 289] on icon at bounding box center [1024, 288] width 11 height 12
